Goal: Navigation & Orientation: Find specific page/section

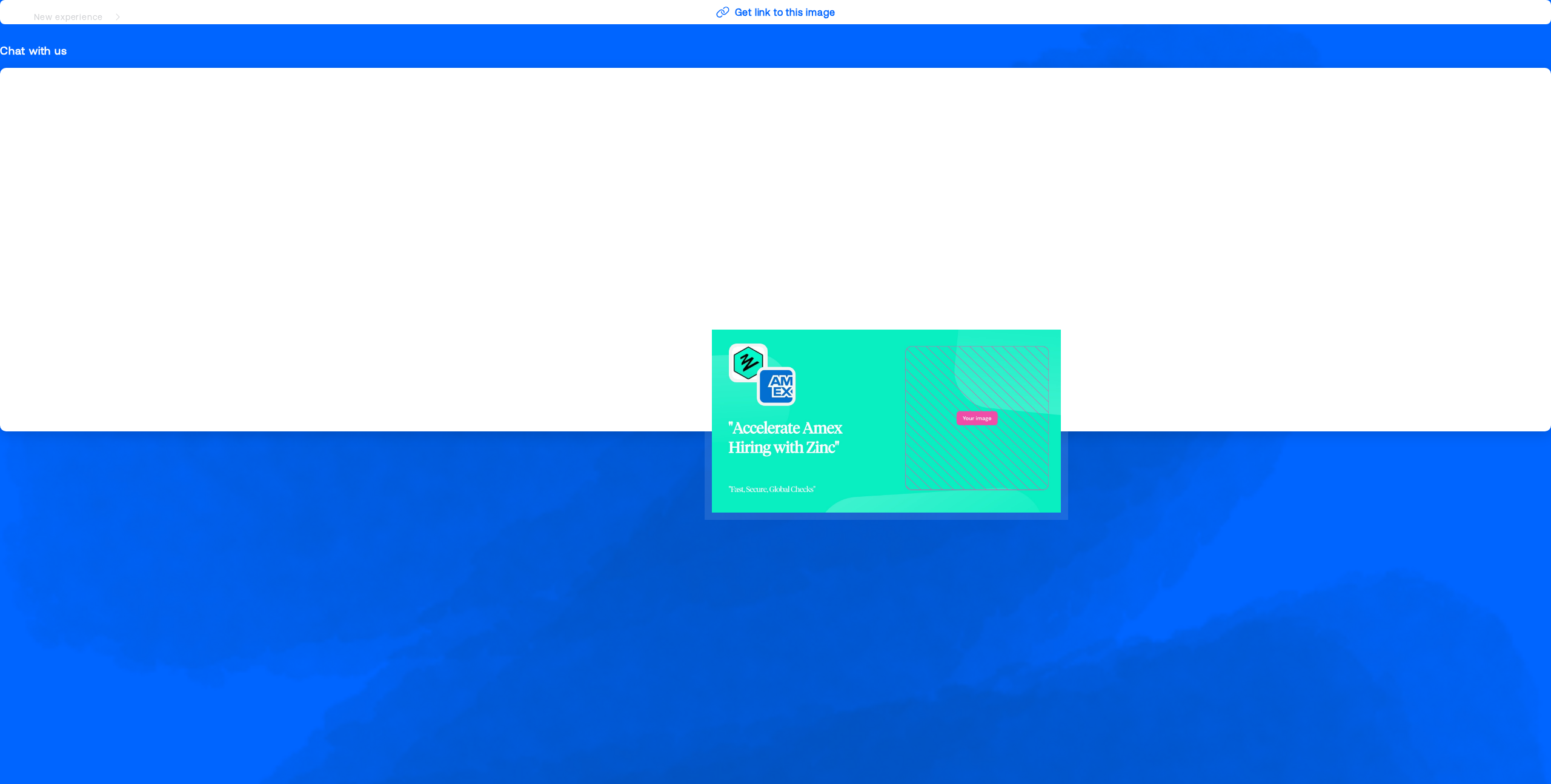
click at [986, 415] on div at bounding box center [886, 420] width 364 height 197
click at [1092, 328] on div at bounding box center [886, 420] width 698 height 755
click at [973, 218] on div at bounding box center [886, 420] width 698 height 755
click at [553, 95] on div at bounding box center [886, 420] width 698 height 755
click at [749, 9] on nav "New experience Zincwork.com for American Express" at bounding box center [776, 17] width 1551 height 34
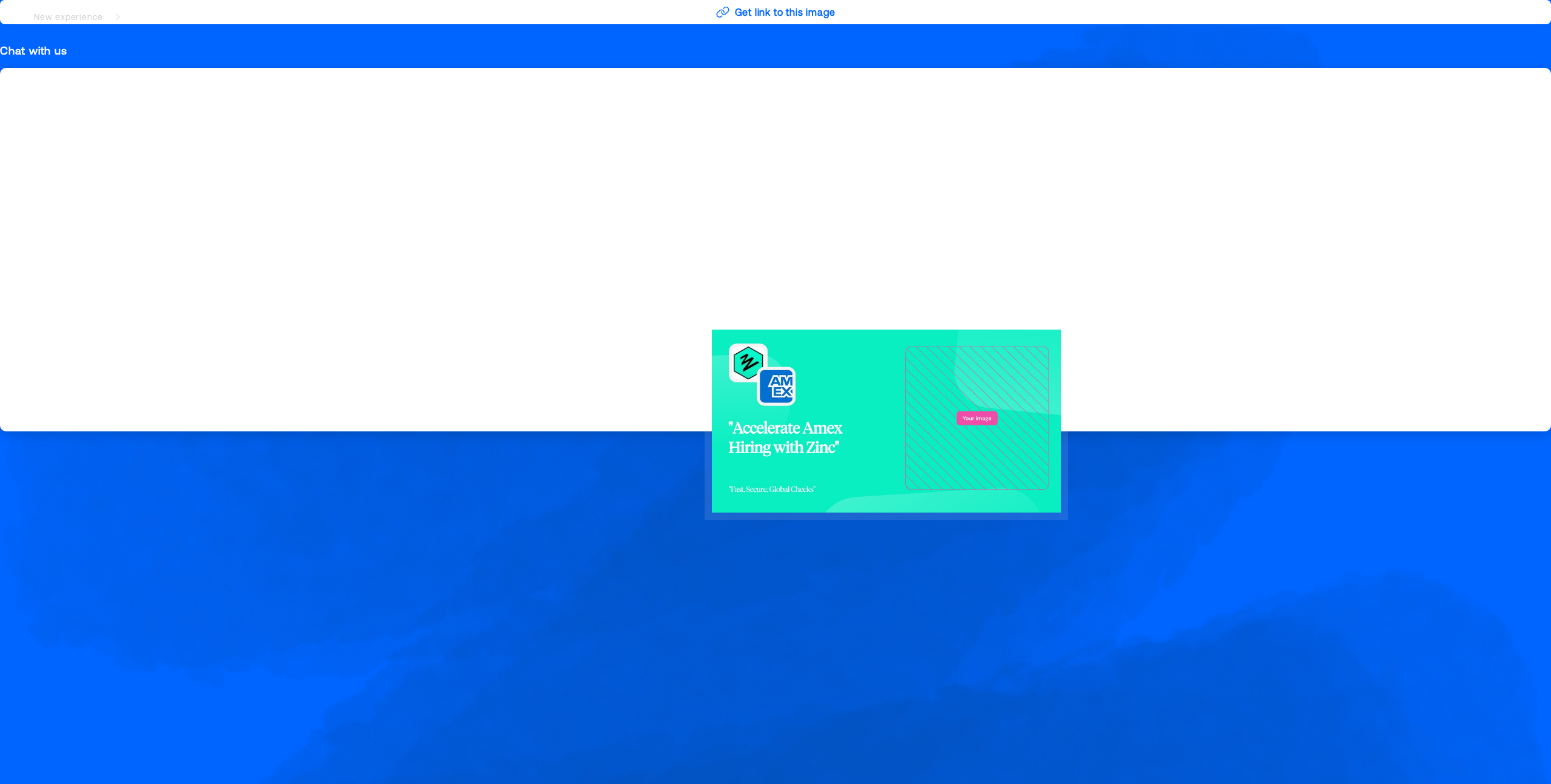
click at [508, 89] on div at bounding box center [887, 420] width 1291 height 755
click at [769, 257] on div at bounding box center [886, 420] width 698 height 755
click at [776, 254] on div at bounding box center [886, 420] width 698 height 755
click at [954, 441] on div at bounding box center [886, 420] width 364 height 197
click at [986, 424] on div at bounding box center [886, 420] width 364 height 197
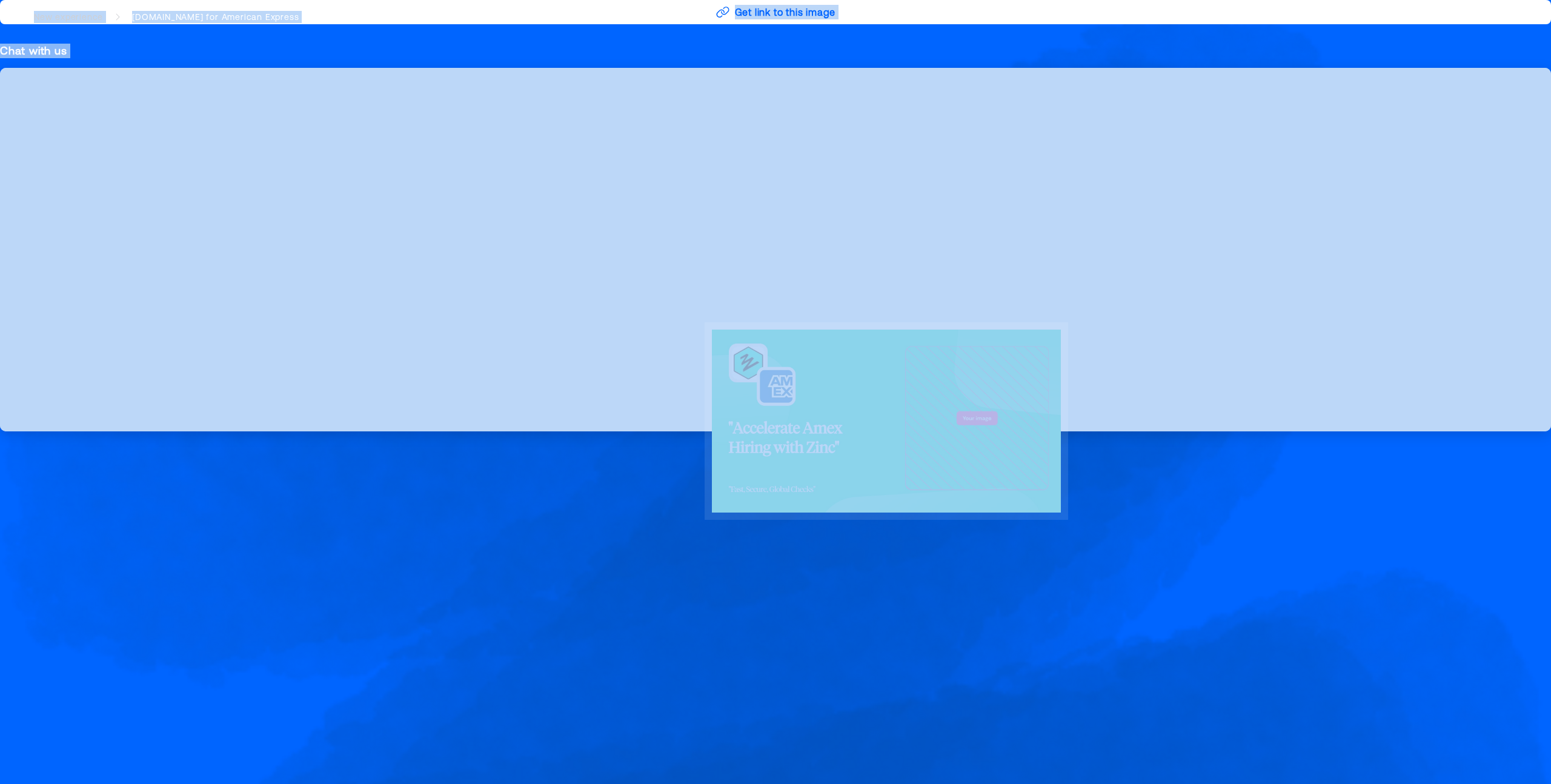
click at [986, 424] on div at bounding box center [886, 420] width 364 height 197
